Goal: Information Seeking & Learning: Learn about a topic

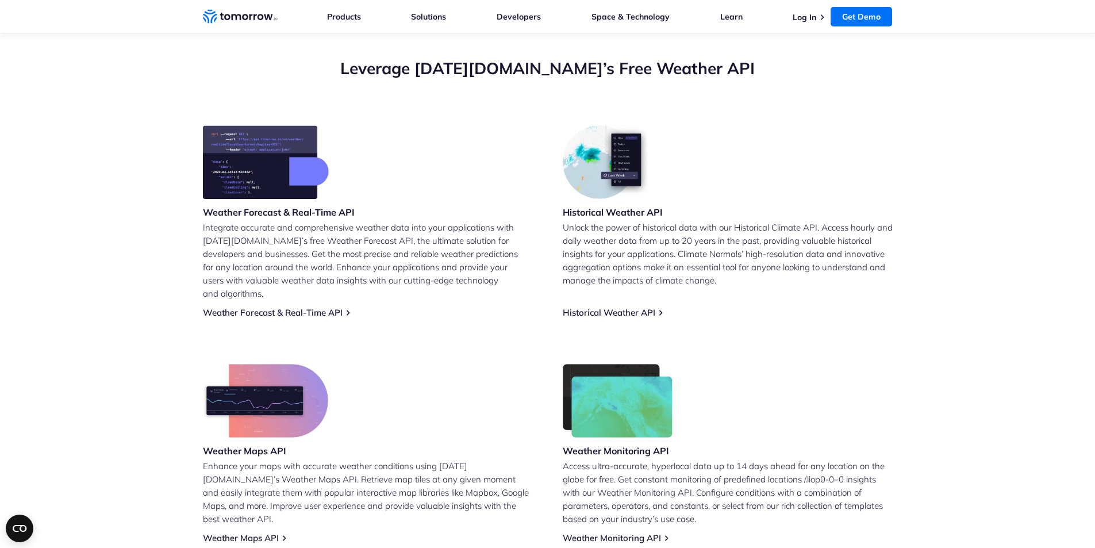
scroll to position [403, 0]
click at [584, 212] on h3 "Historical Weather API" at bounding box center [613, 212] width 100 height 13
click at [584, 213] on h3 "Historical Weather API" at bounding box center [613, 212] width 100 height 13
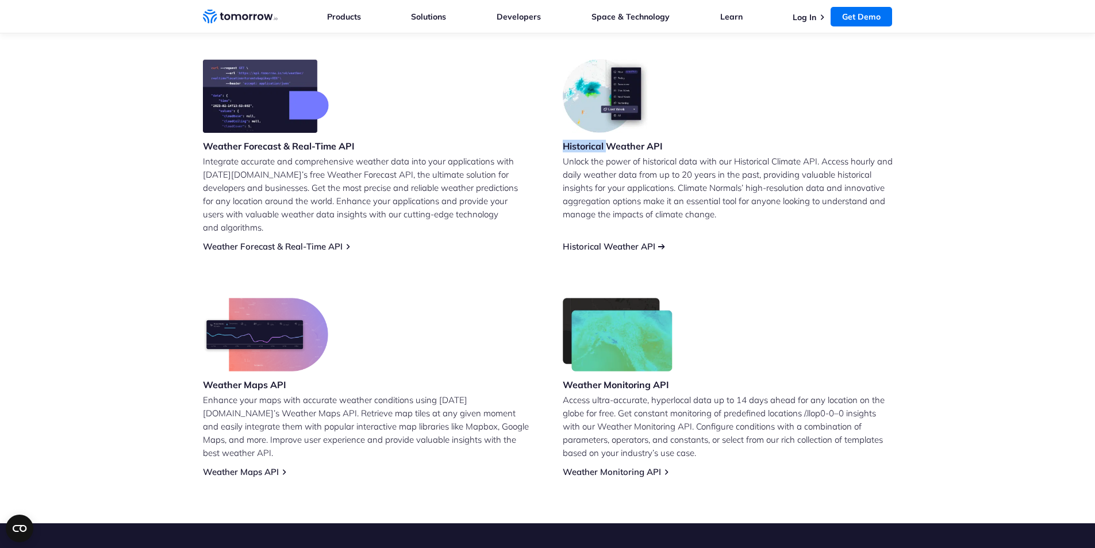
scroll to position [461, 0]
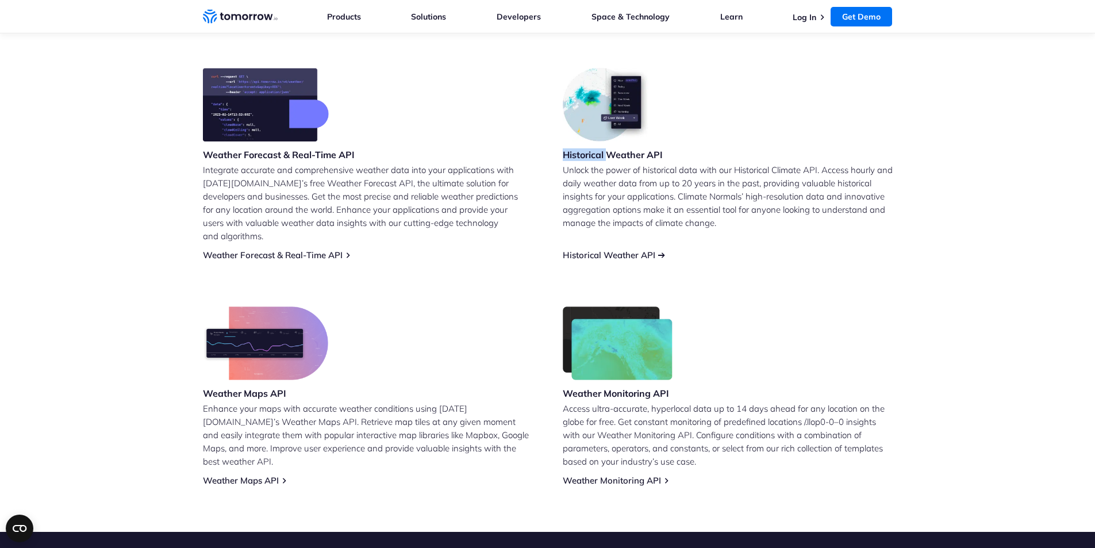
click at [618, 250] on link "Historical Weather API" at bounding box center [609, 255] width 93 height 11
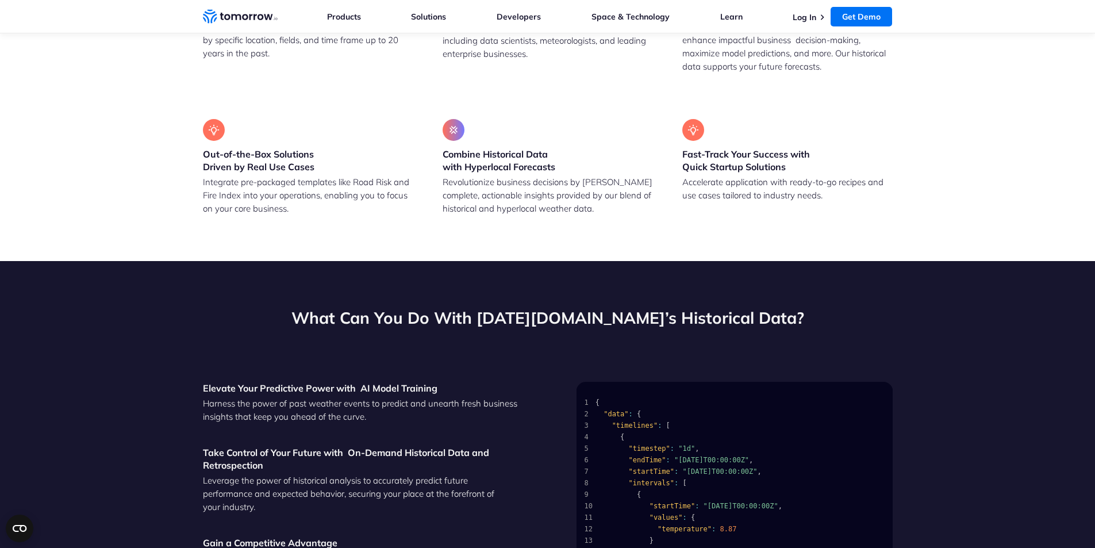
scroll to position [1208, 0]
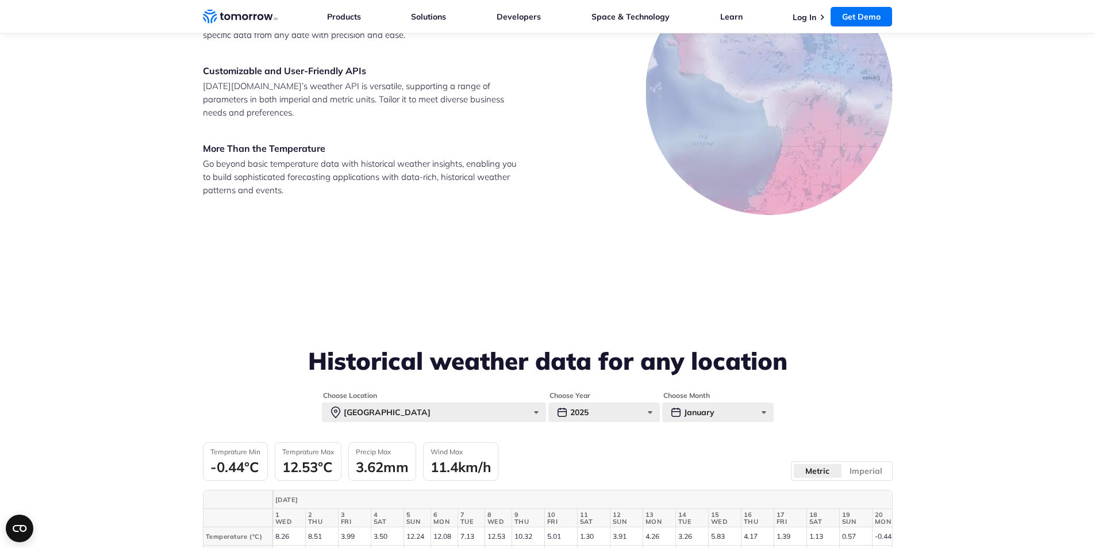
click at [315, 175] on img at bounding box center [322, 208] width 132 height 101
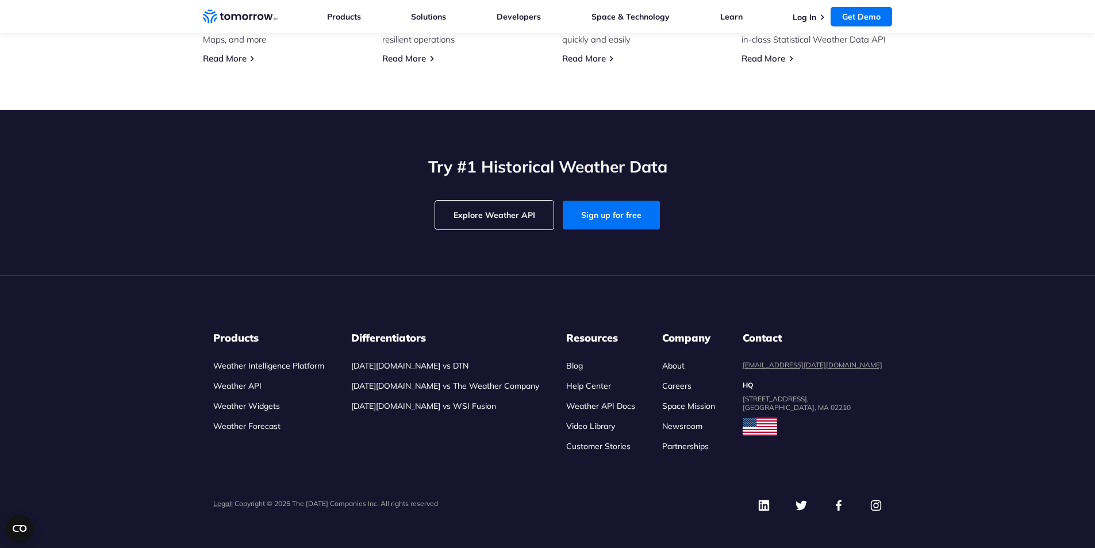
scroll to position [3278, 0]
